Goal: Share content

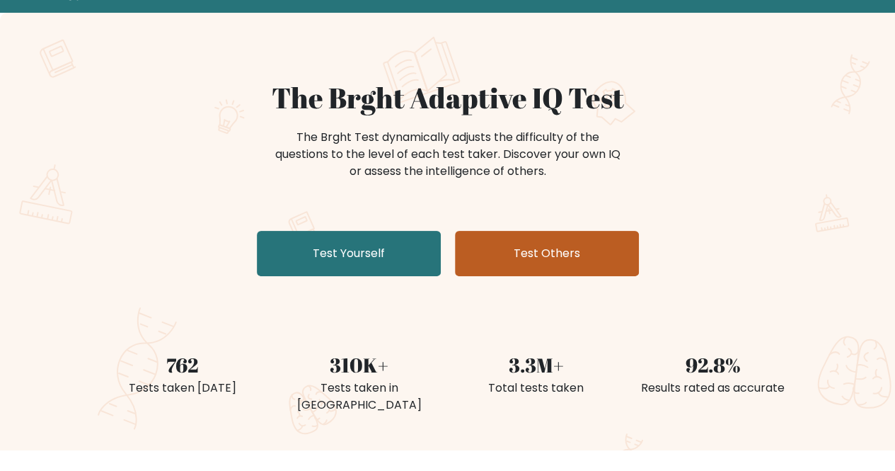
scroll to position [142, 0]
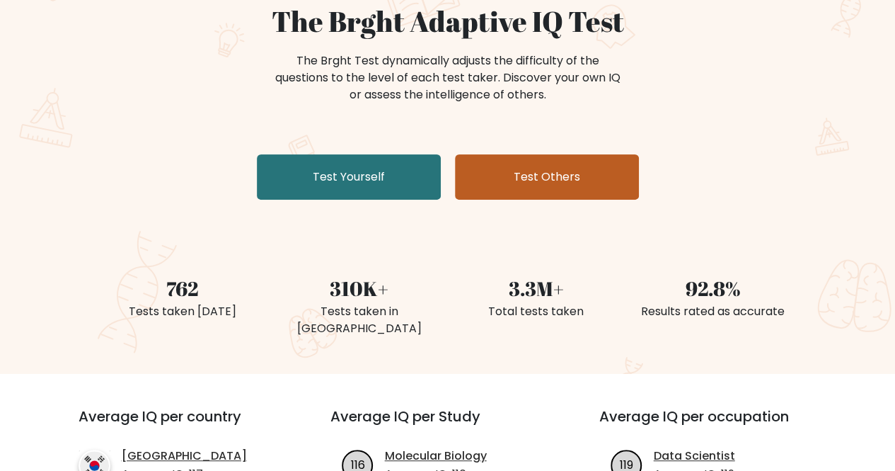
click at [556, 183] on link "Test Others" at bounding box center [547, 176] width 184 height 45
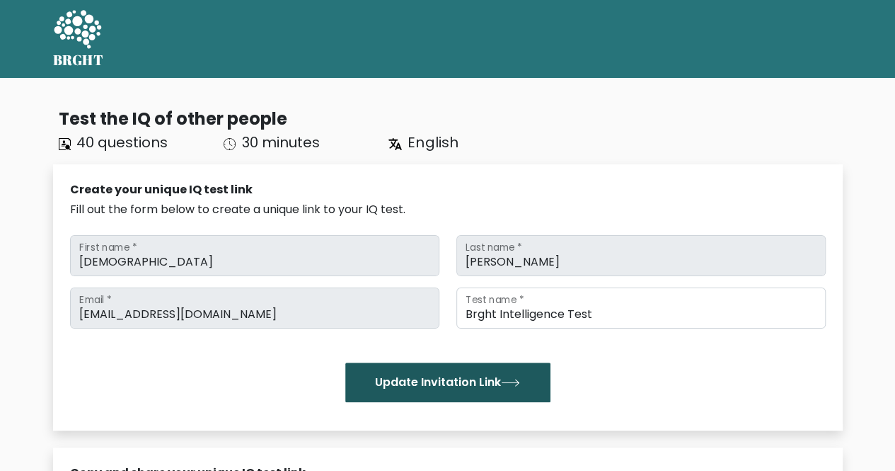
click at [493, 380] on button "Update Invitation Link" at bounding box center [447, 382] width 205 height 40
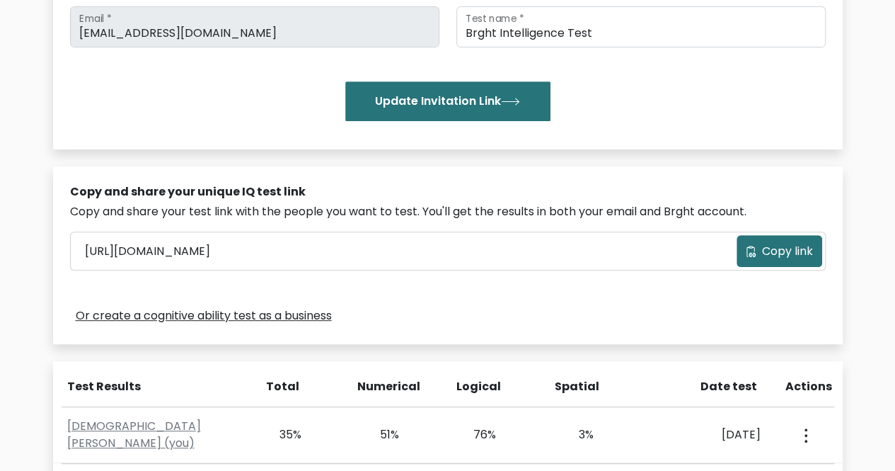
scroll to position [283, 0]
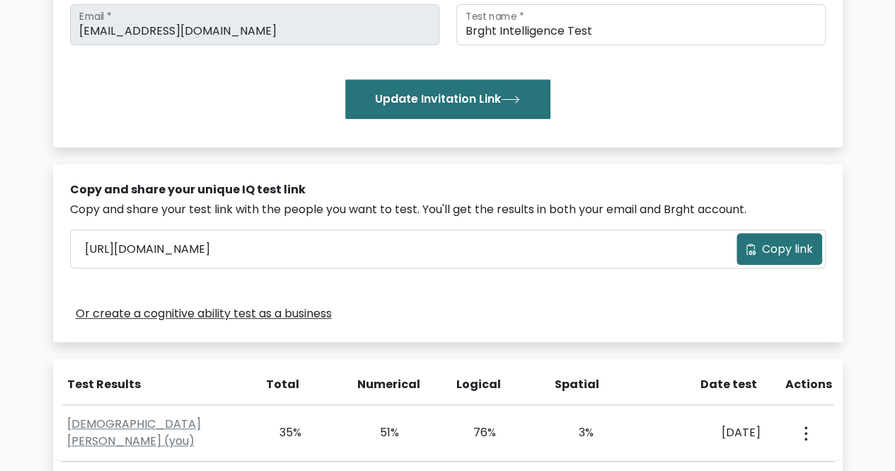
click at [792, 253] on span "Copy link" at bounding box center [787, 249] width 51 height 17
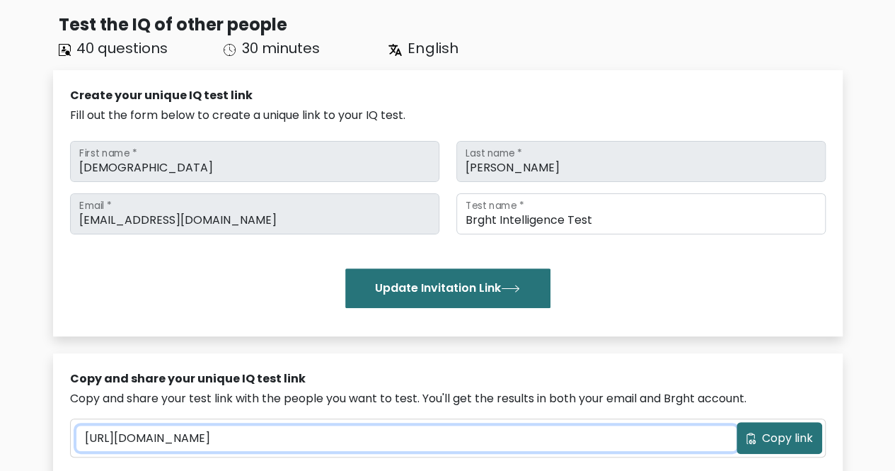
scroll to position [71, 0]
